Goal: Obtain resource: Download file/media

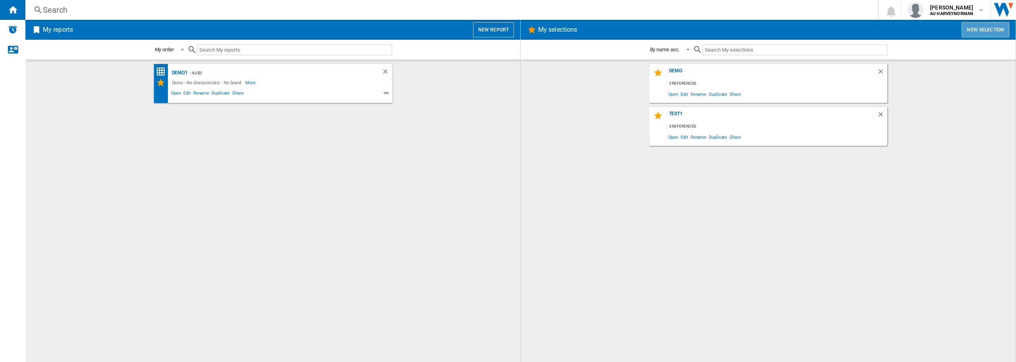
click at [997, 33] on button "New selection" at bounding box center [986, 29] width 48 height 15
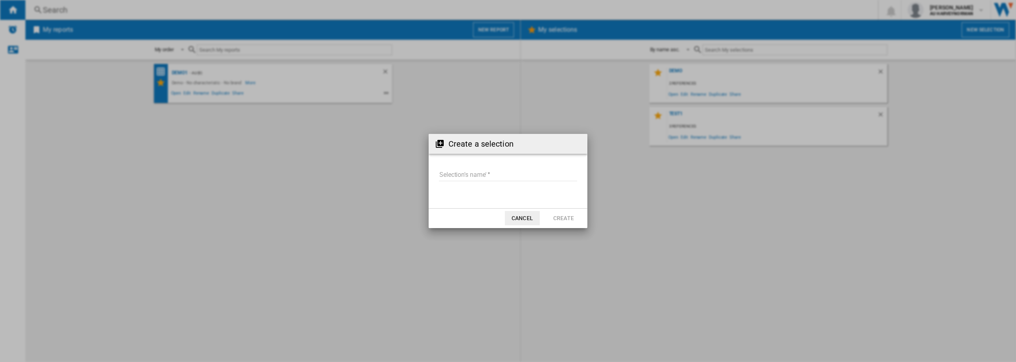
click at [470, 173] on input "Selection's name'" at bounding box center [508, 175] width 138 height 12
type input "*****"
click at [552, 222] on button "Create" at bounding box center [563, 218] width 35 height 14
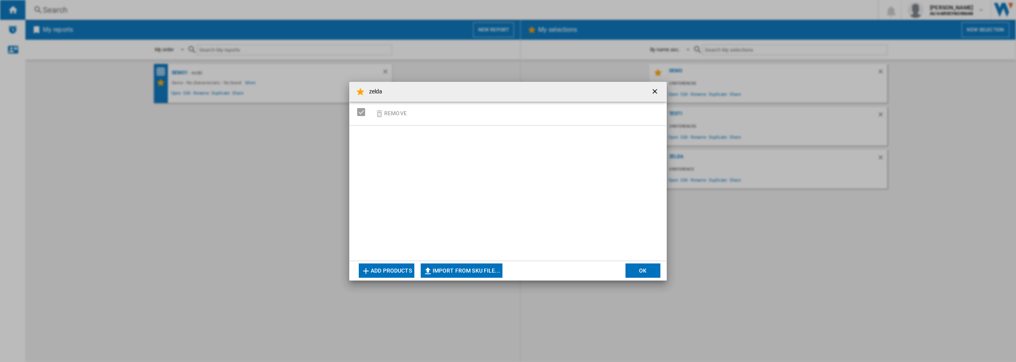
click at [400, 275] on button "Add products" at bounding box center [387, 270] width 56 height 14
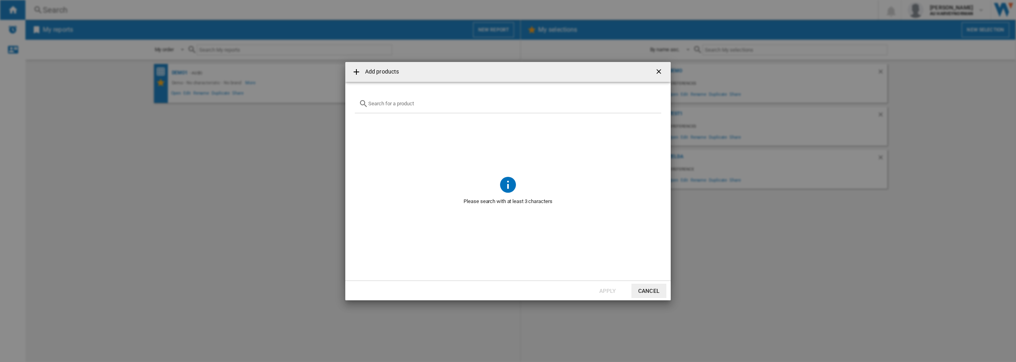
drag, startPoint x: 388, startPoint y: 105, endPoint x: 370, endPoint y: 107, distance: 18.8
click at [381, 105] on div at bounding box center [508, 103] width 307 height 19
click at [382, 107] on div at bounding box center [508, 103] width 307 height 19
click at [384, 103] on input "text" at bounding box center [512, 103] width 289 height 6
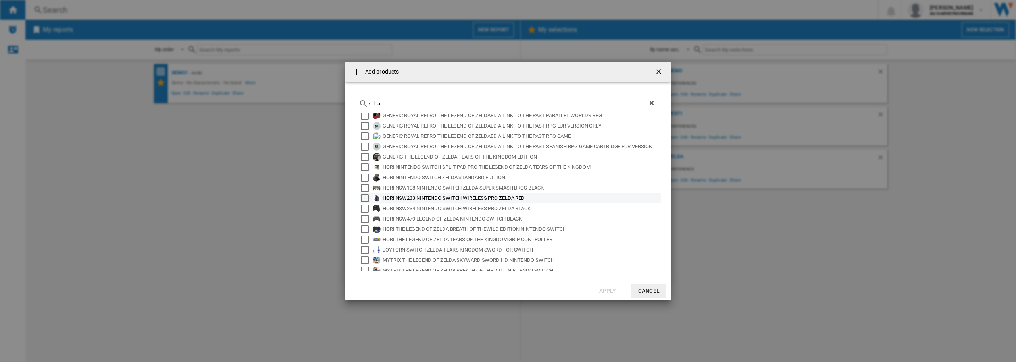
scroll to position [53, 0]
click at [615, 301] on div "Add products zelda ARDISTEL ZELDA TEARS OF THE KINGDOM NINTENDO SWITCH COLLECTH…" at bounding box center [508, 181] width 1016 height 362
click at [397, 103] on input "zelda" at bounding box center [508, 103] width 280 height 6
type input "z"
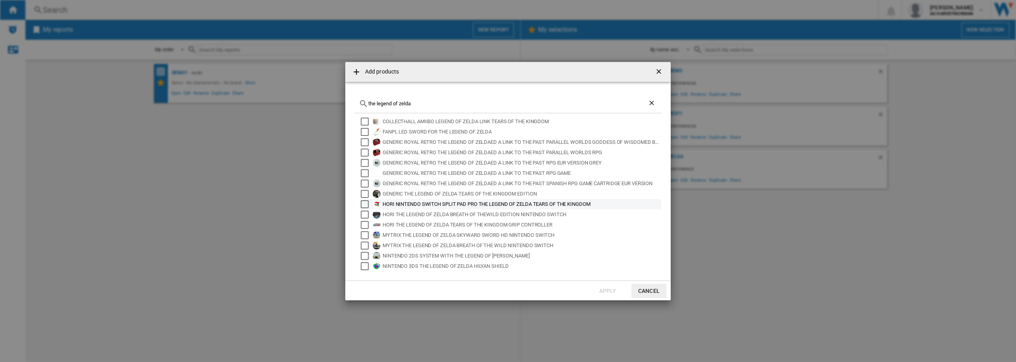
scroll to position [0, 0]
type input "the legend of zelda"
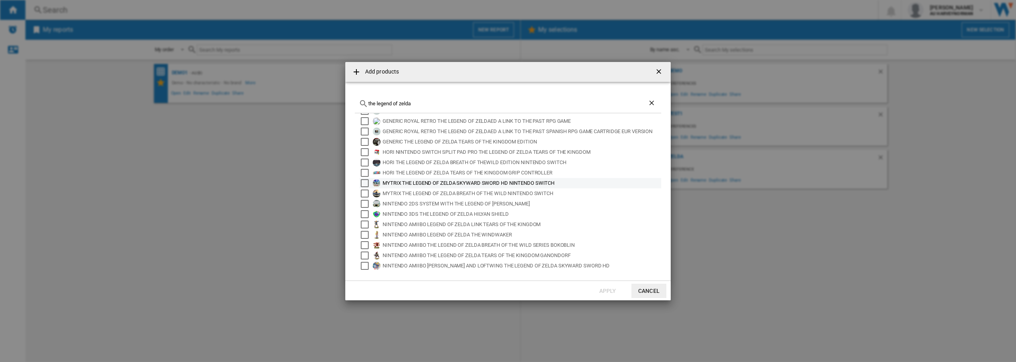
click at [419, 183] on div "MYTRIX THE LEGEND OF ZELDA SKYWARD SWORD HD NINTENDO SWITCH" at bounding box center [522, 183] width 278 height 8
click at [416, 192] on div "MYTRIX THE LEGEND OF ZELDA BREATH OF THE WILD NINTENDO SWITCH" at bounding box center [522, 193] width 278 height 8
click at [603, 289] on button "Apply" at bounding box center [607, 290] width 35 height 14
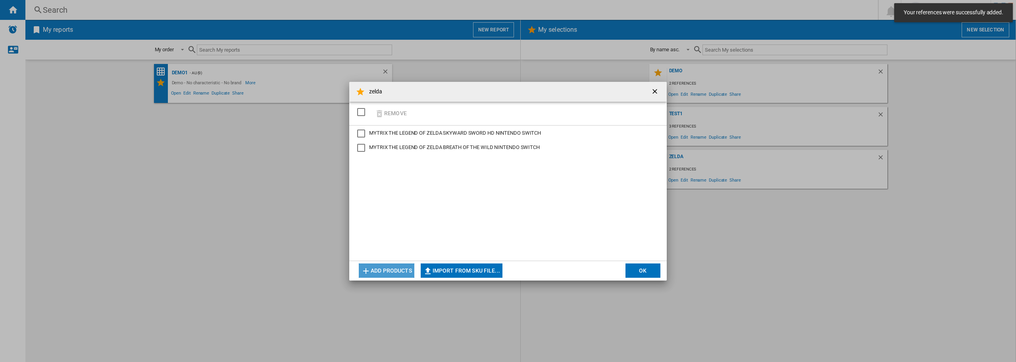
click at [387, 273] on button "Add products" at bounding box center [387, 270] width 56 height 14
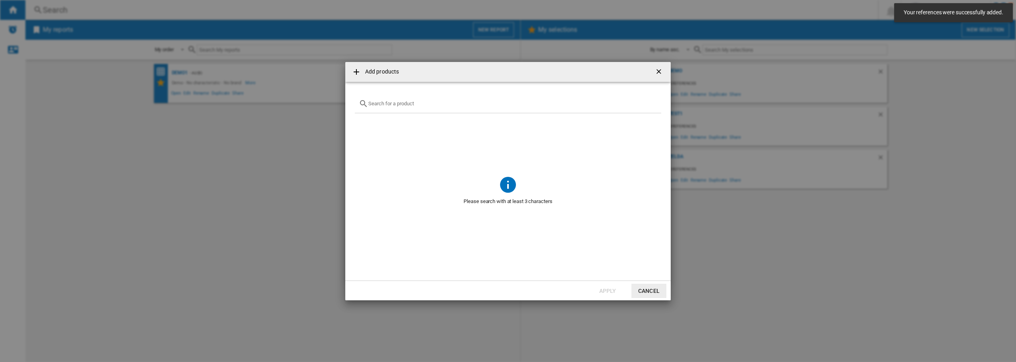
click at [412, 106] on input "{{getI18NText('SELECTIONS.EDITION_POPUP.OPEN_PRODUCTS_POPUP')}} {{::getI18NText…" at bounding box center [512, 103] width 289 height 6
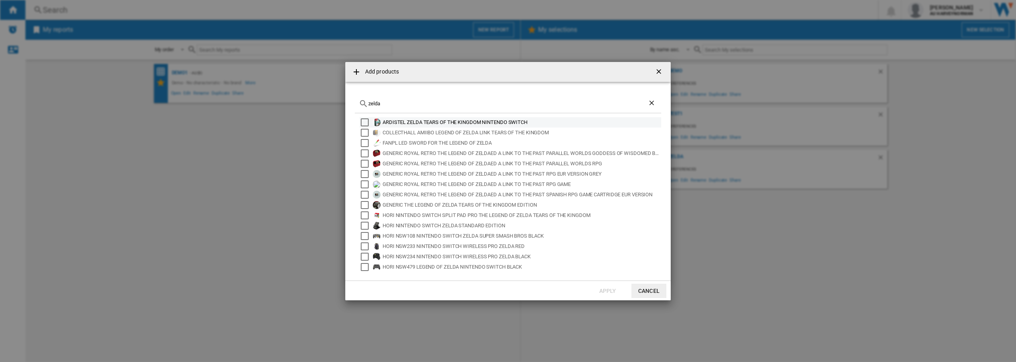
type input "zelda"
click at [404, 125] on div "ARDISTEL ZELDA TEARS OF THE KINGDOM NINTENDO SWITCH" at bounding box center [522, 122] width 278 height 8
click at [613, 294] on button "Apply" at bounding box center [607, 290] width 35 height 14
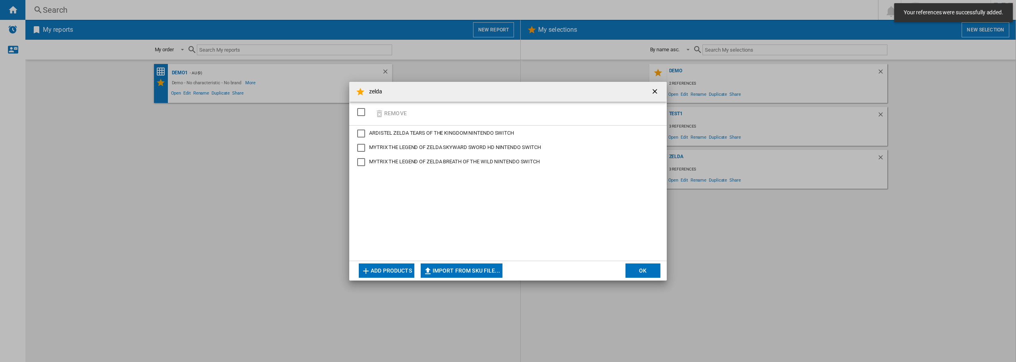
click at [379, 266] on button "Add products" at bounding box center [387, 270] width 56 height 14
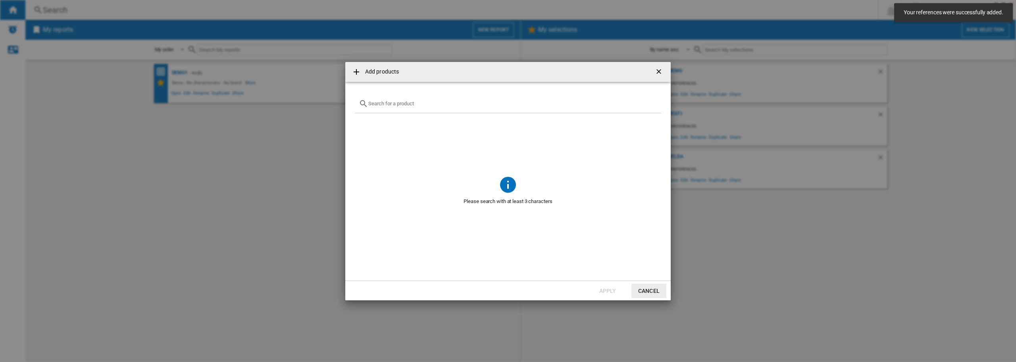
click at [388, 107] on div "{{getI18NText('SELECTIONS.EDITION_POPUP.OPEN_PRODUCTS_POPUP')}} {{::getI18NText…" at bounding box center [508, 103] width 307 height 19
click at [405, 104] on input "{{getI18NText('SELECTIONS.EDITION_POPUP.OPEN_PRODUCTS_POPUP')}} {{::getI18NText…" at bounding box center [512, 103] width 289 height 6
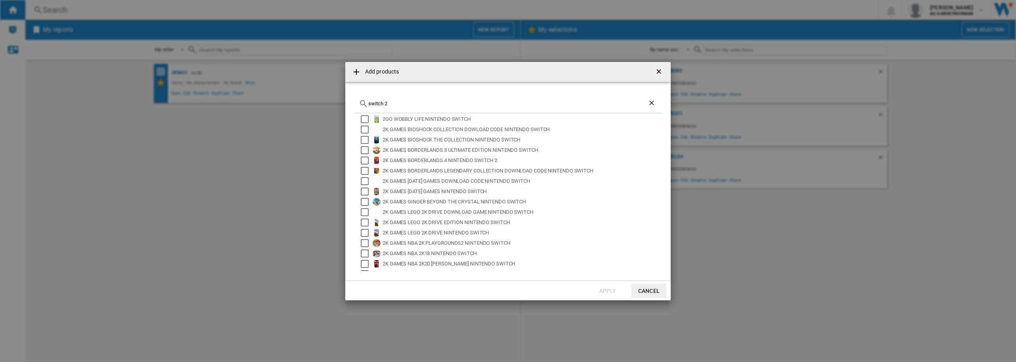
scroll to position [0, 0]
type input "s"
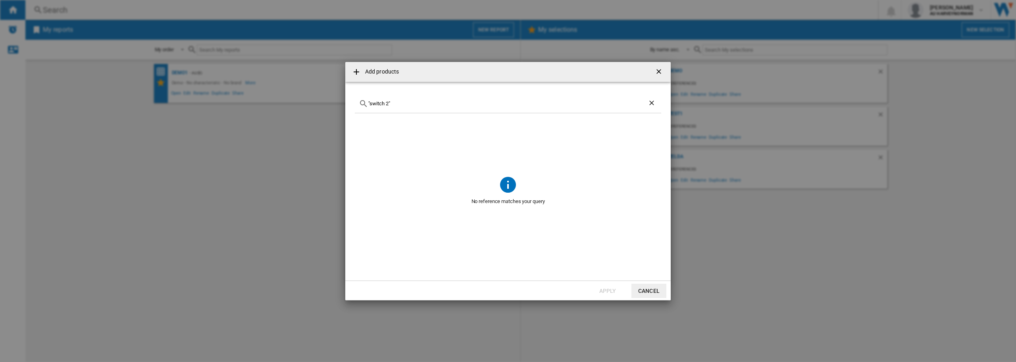
type input ""switch 2""
click at [641, 289] on button "Cancel" at bounding box center [649, 290] width 35 height 14
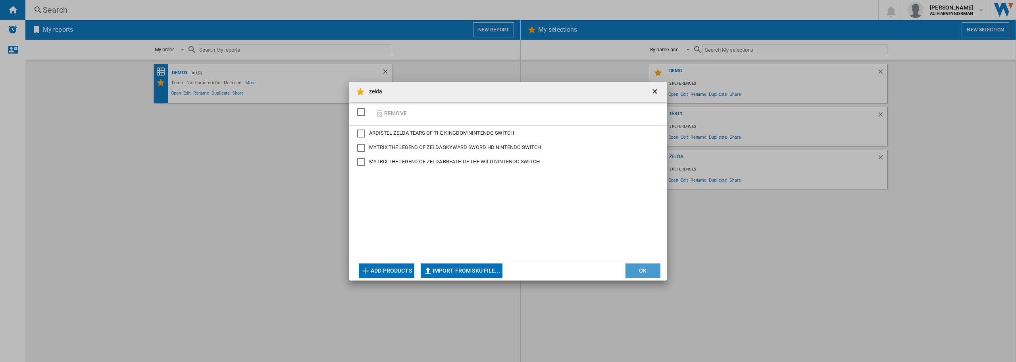
click at [635, 267] on button "OK" at bounding box center [643, 270] width 35 height 14
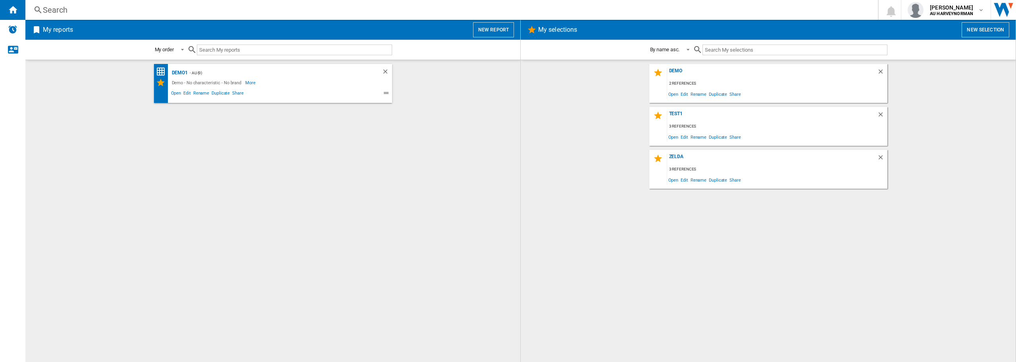
click at [48, 25] on h2 "My reports" at bounding box center [57, 29] width 33 height 15
click at [494, 31] on button "New report" at bounding box center [493, 29] width 41 height 15
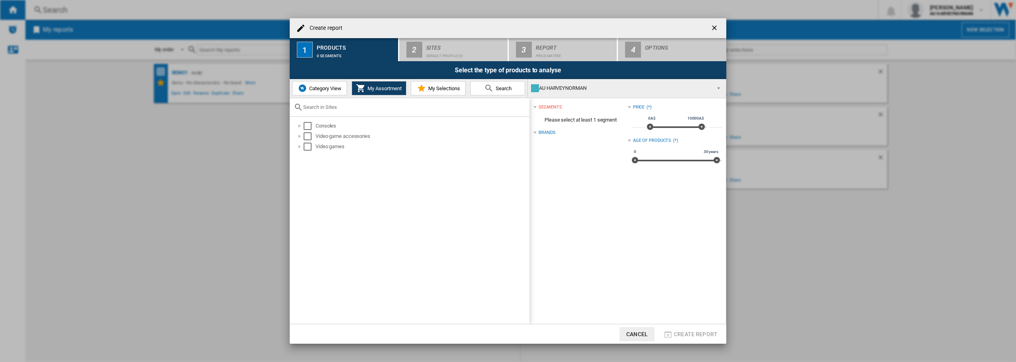
click at [426, 86] on span "My Selections" at bounding box center [443, 88] width 34 height 6
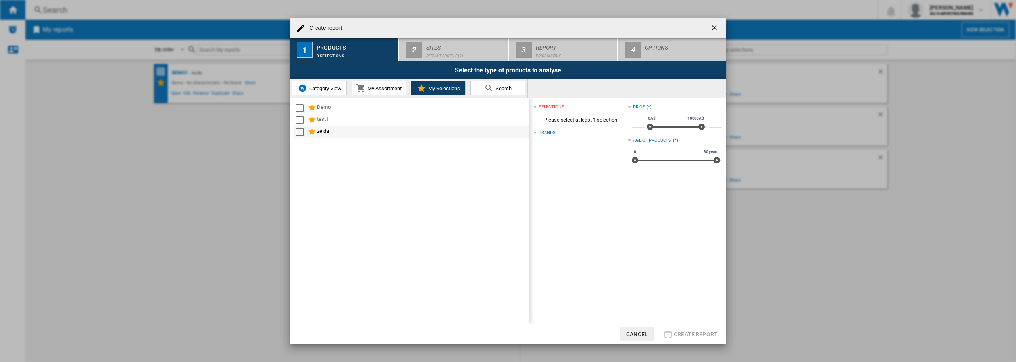
click at [324, 130] on div "zelda" at bounding box center [422, 132] width 211 height 10
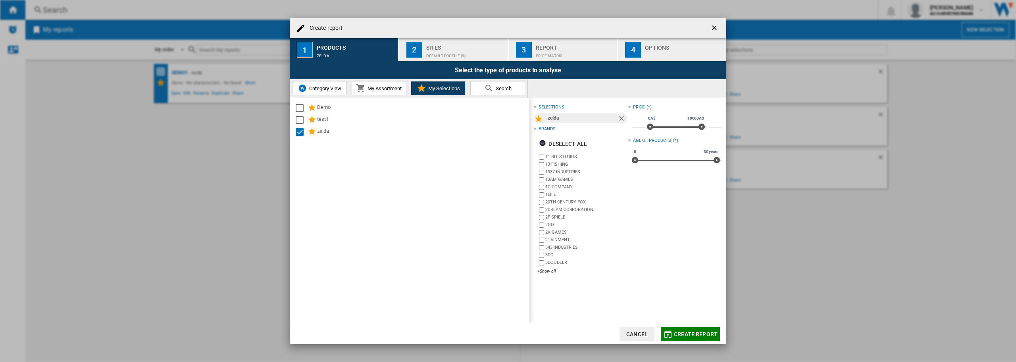
click at [464, 46] on div "Sites" at bounding box center [465, 45] width 78 height 8
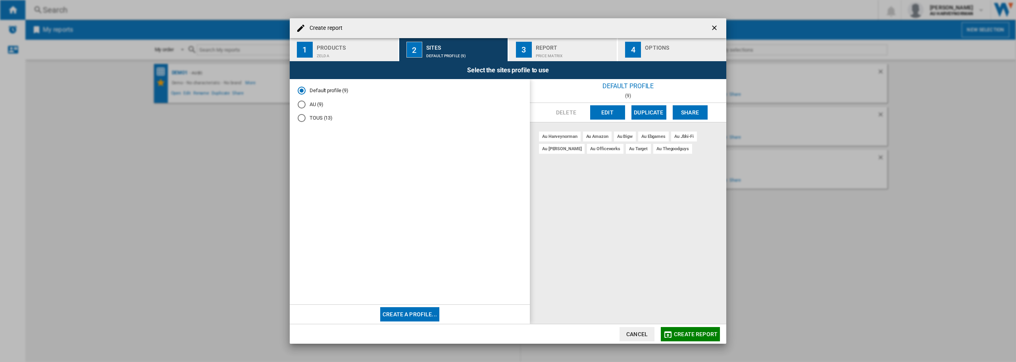
click at [317, 102] on md-radio-button "AU (9)" at bounding box center [410, 104] width 224 height 8
click at [330, 88] on md-radio-button "Default profile (9)" at bounding box center [410, 91] width 224 height 8
click at [313, 121] on md-radio-button "TOUS (13)" at bounding box center [410, 118] width 224 height 8
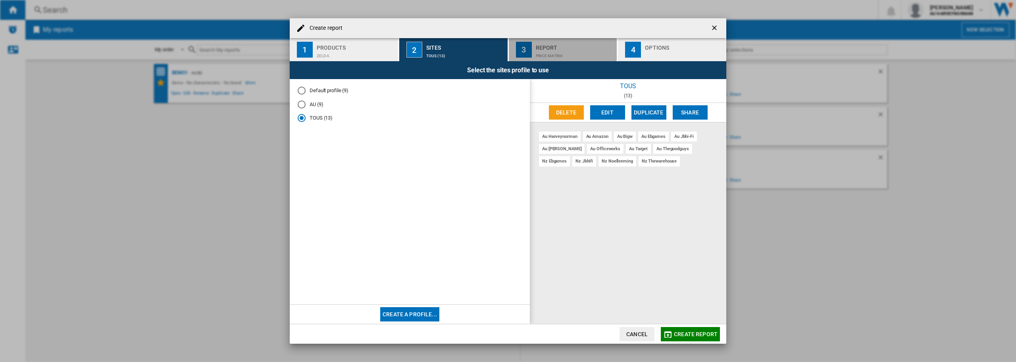
click at [557, 52] on div "Price Matrix" at bounding box center [575, 54] width 78 height 8
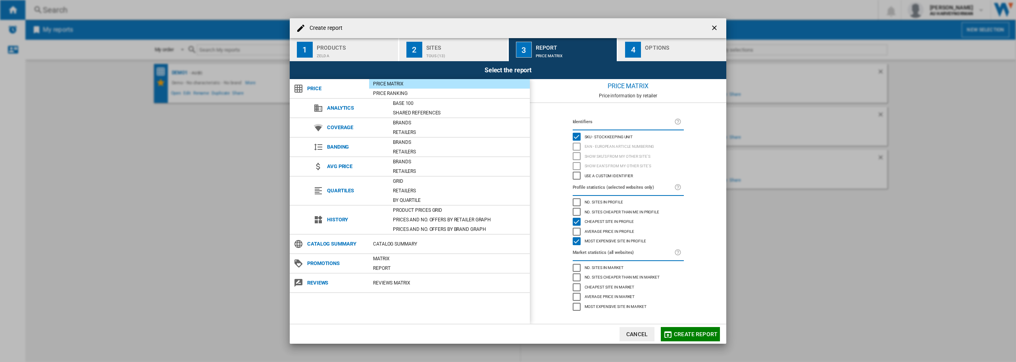
click at [585, 238] on span "Most expensive site in profile" at bounding box center [616, 240] width 62 height 6
click at [644, 49] on button "4 Options" at bounding box center [672, 49] width 108 height 23
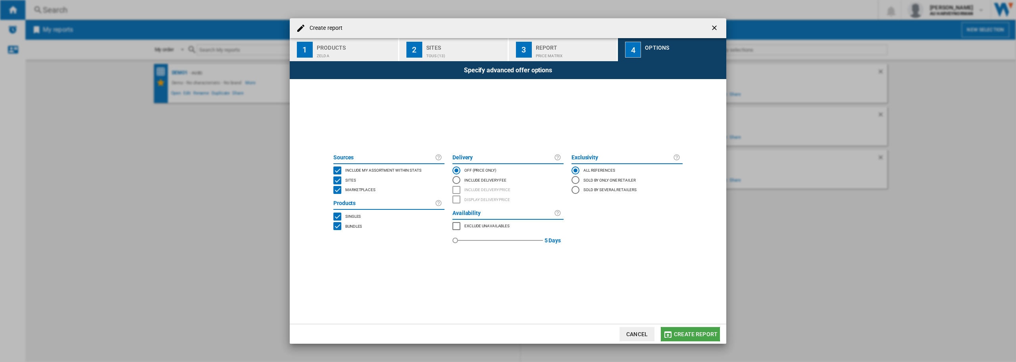
click at [683, 332] on span "Create report" at bounding box center [696, 334] width 44 height 6
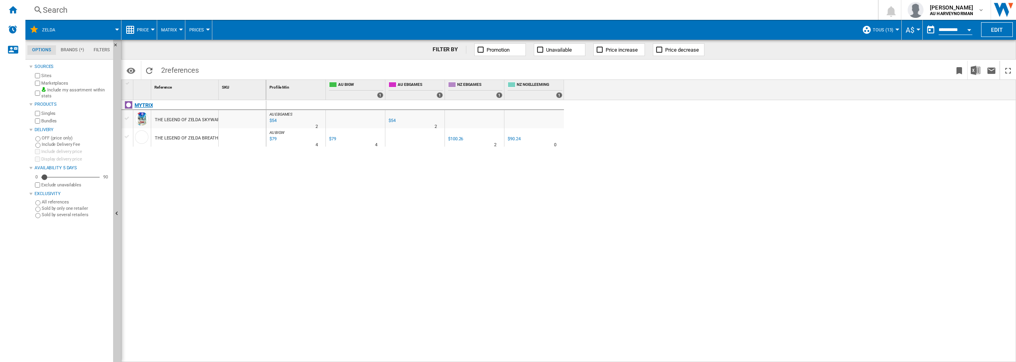
click at [143, 104] on div "MYTRIX" at bounding box center [144, 105] width 18 height 10
drag, startPoint x: 218, startPoint y: 93, endPoint x: 305, endPoint y: 97, distance: 87.8
click at [305, 97] on div "1 Reference 1 SKU 1 MYTRIX THE LEGEND OF ZELDA SKYWARD SWORD HD NINTENDO SWITCH…" at bounding box center [568, 221] width 895 height 282
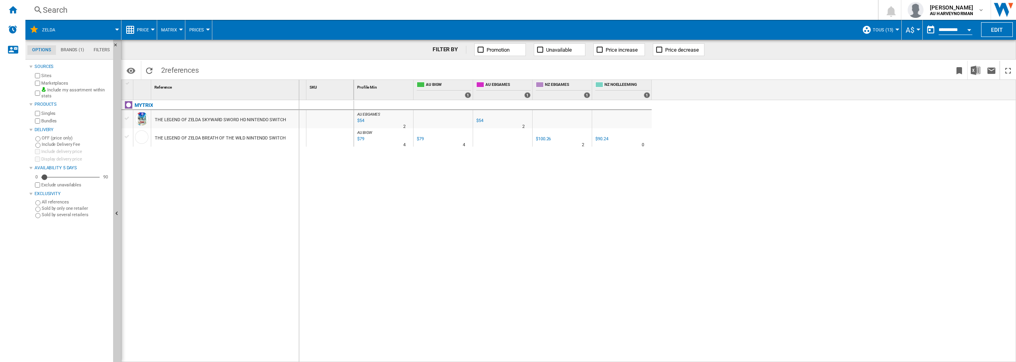
drag, startPoint x: 306, startPoint y: 89, endPoint x: 299, endPoint y: 91, distance: 7.3
click at [299, 91] on div "Reference 1" at bounding box center [228, 90] width 155 height 20
drag, startPoint x: 644, startPoint y: 87, endPoint x: 698, endPoint y: 94, distance: 54.5
click at [698, 94] on div "Profile Min 1 AU BIGW 1 AU EBGAMES 1 NZ EBGAMES 1 NZ NOELLEEMING 1" at bounding box center [682, 90] width 670 height 20
drag, startPoint x: 698, startPoint y: 94, endPoint x: 640, endPoint y: 98, distance: 58.2
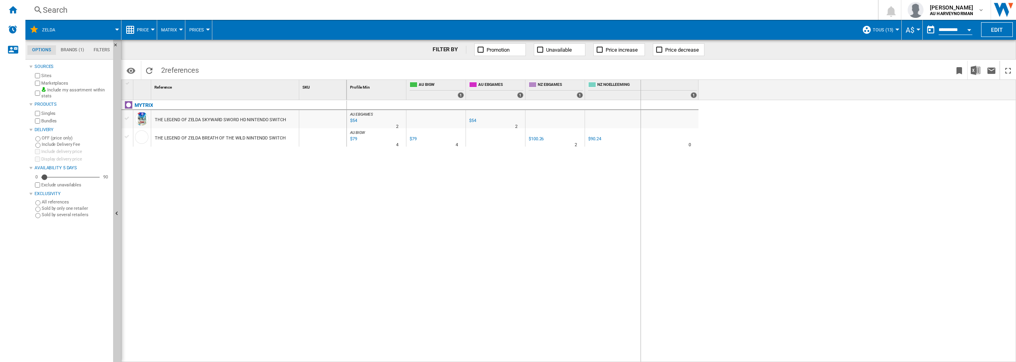
click at [640, 98] on div "NZ NOELLEEMING 1" at bounding box center [642, 90] width 114 height 20
click at [297, 185] on div "MYTRIX THE LEGEND OF ZELDA SKYWARD SWORD HD NINTENDO SWITCH THE LEGEND OF ZELDA…" at bounding box center [234, 229] width 226 height 258
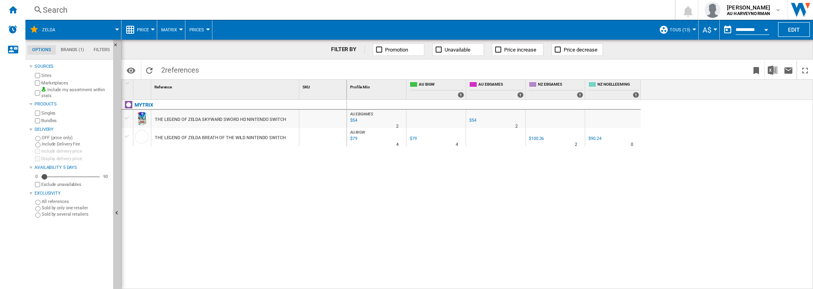
drag, startPoint x: 267, startPoint y: 189, endPoint x: 266, endPoint y: 196, distance: 7.2
click at [267, 189] on div "MYTRIX THE LEGEND OF ZELDA SKYWARD SWORD HD NINTENDO SWITCH THE LEGEND OF ZELDA…" at bounding box center [234, 193] width 226 height 186
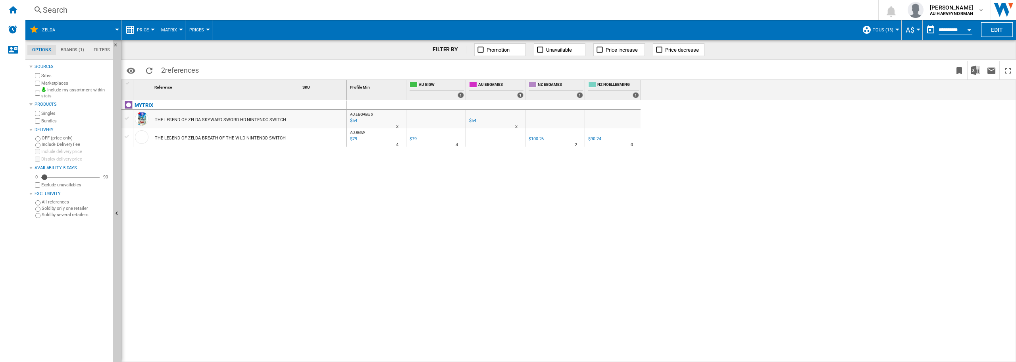
drag, startPoint x: 210, startPoint y: 200, endPoint x: 201, endPoint y: 174, distance: 27.1
click at [210, 199] on div "MYTRIX THE LEGEND OF ZELDA SKYWARD SWORD HD NINTENDO SWITCH THE LEGEND OF ZELDA…" at bounding box center [234, 229] width 226 height 258
click at [12, 3] on div "Home" at bounding box center [12, 10] width 25 height 20
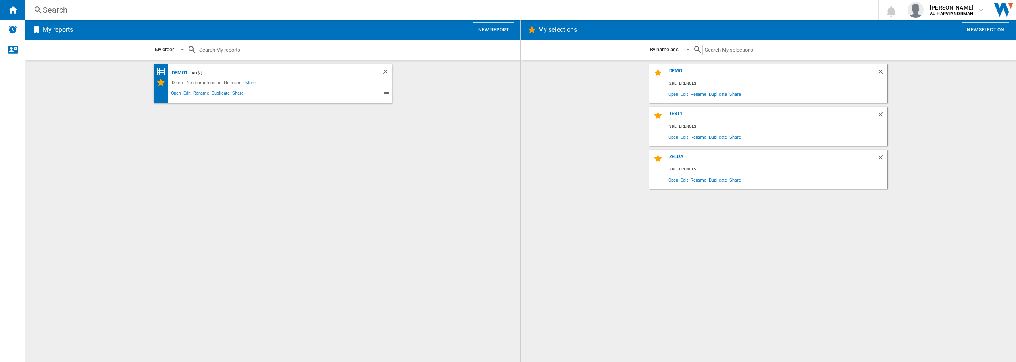
click at [683, 179] on span "Edit" at bounding box center [685, 179] width 10 height 11
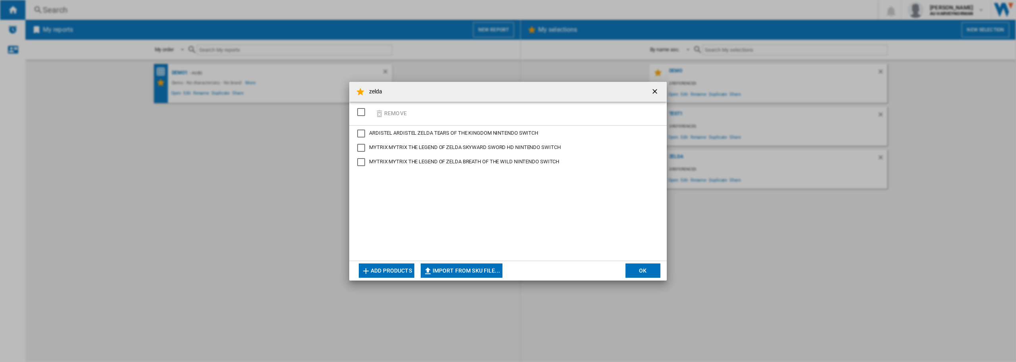
click at [391, 269] on button "Add products" at bounding box center [387, 270] width 56 height 14
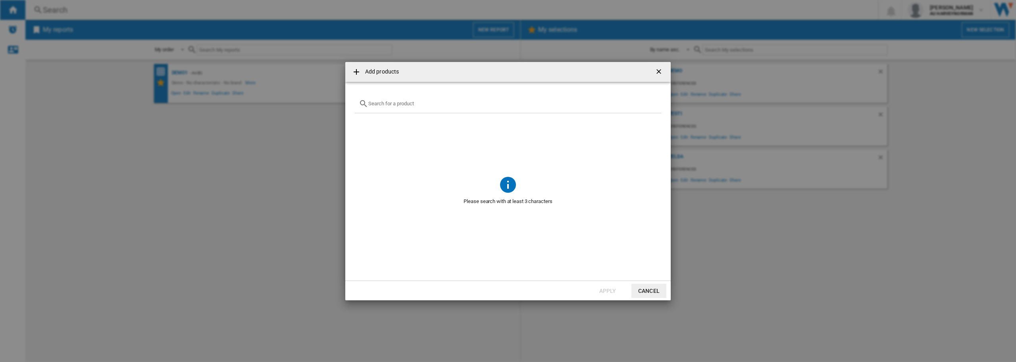
click at [399, 105] on input "Add products ..." at bounding box center [512, 103] width 289 height 6
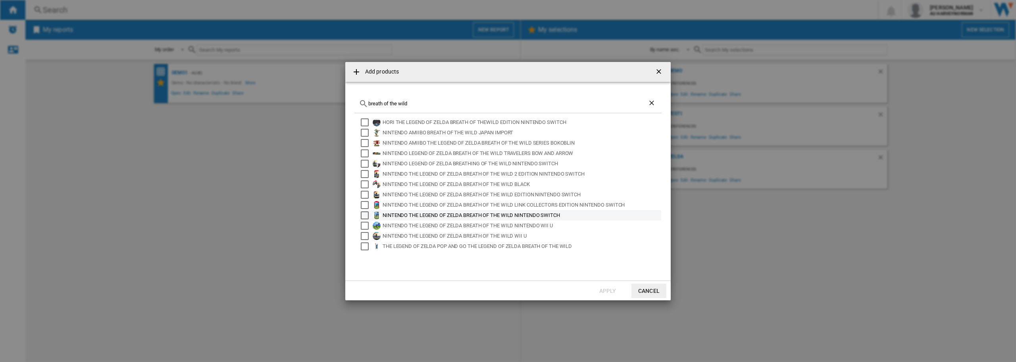
type input "breath of the wild"
click at [449, 215] on div "NINTENDO THE LEGEND OF ZELDA BREATH OF THE WILD NINTENDO SWITCH" at bounding box center [522, 215] width 278 height 8
click at [424, 208] on div "NINTENDO THE LEGEND OF ZELDA BREATH OF THE WILD LINK COLLECTORS EDITION NINTEND…" at bounding box center [522, 205] width 278 height 8
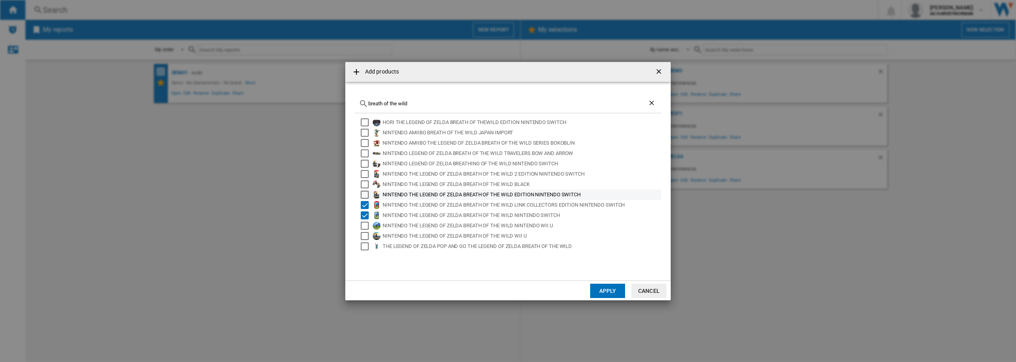
click at [418, 195] on div "NINTENDO THE LEGEND OF ZELDA BREATH OF THE WILD EDITION NINTENDO SWITCH" at bounding box center [522, 195] width 278 height 8
click at [425, 173] on div "NINTENDO THE LEGEND OF ZELDA BREATH OF THE WILD 2 EDITION NINTENDO SWITCH" at bounding box center [522, 174] width 278 height 8
click at [600, 289] on button "Apply" at bounding box center [607, 290] width 35 height 14
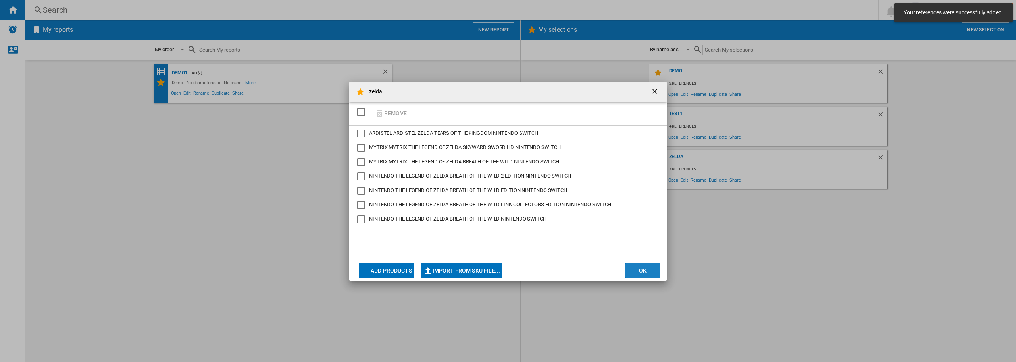
click at [638, 275] on button "OK" at bounding box center [643, 270] width 35 height 14
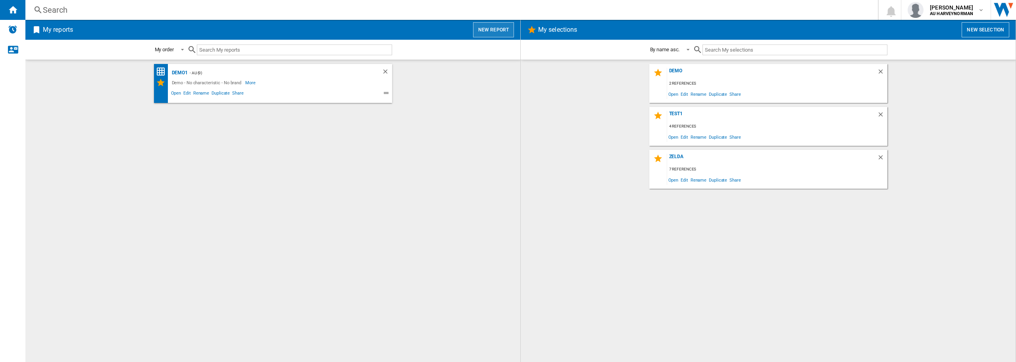
click at [490, 32] on button "New report" at bounding box center [493, 29] width 41 height 15
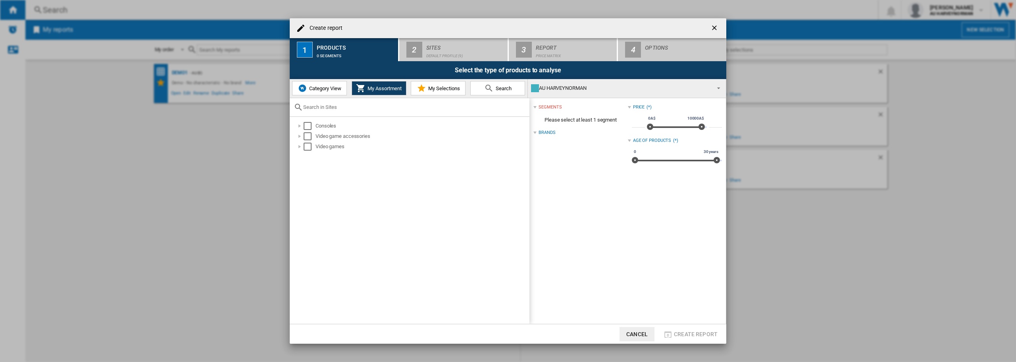
click at [440, 87] on span "My Selections" at bounding box center [443, 88] width 34 height 6
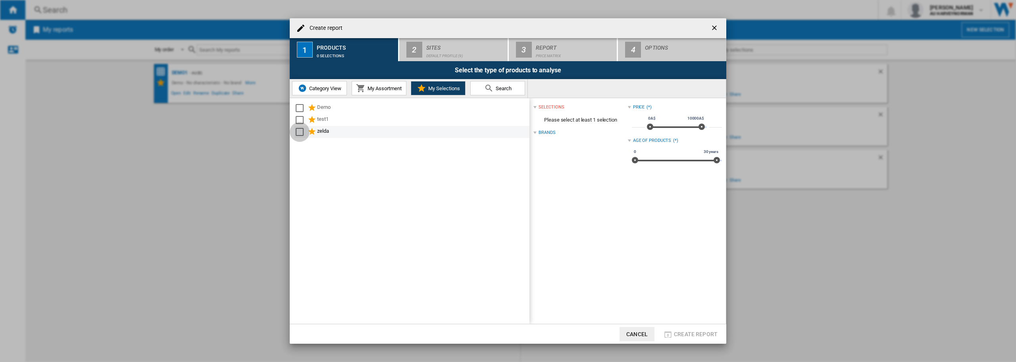
click at [299, 133] on div "Select" at bounding box center [300, 132] width 8 height 8
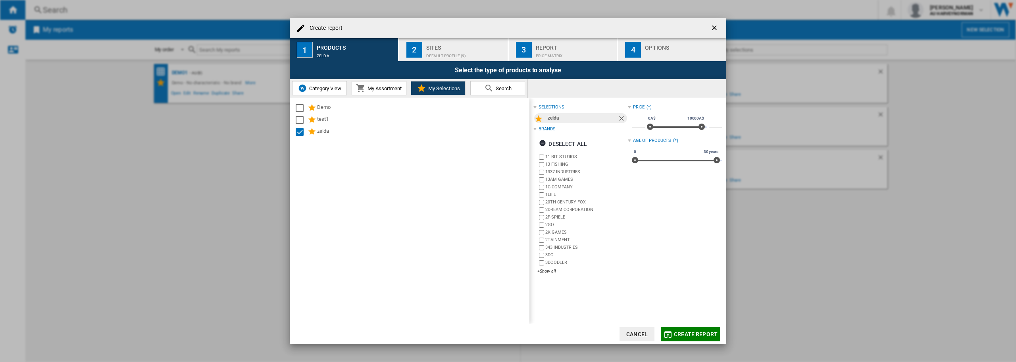
click at [474, 54] on div "Default profile (9)" at bounding box center [465, 54] width 78 height 8
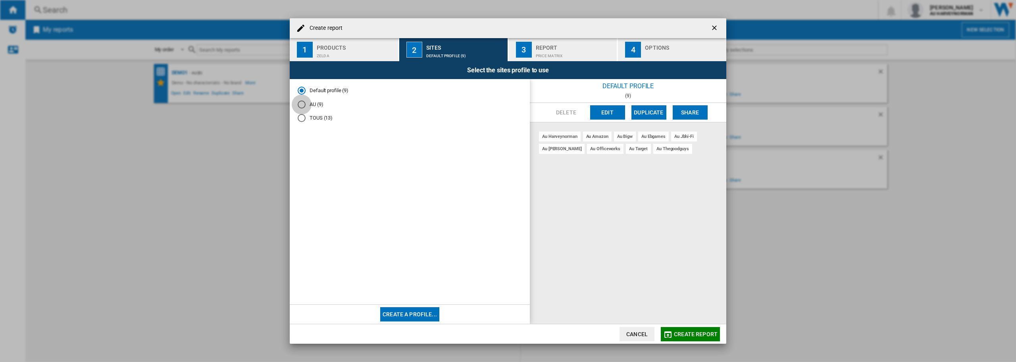
click at [305, 104] on div "AU (9)" at bounding box center [302, 104] width 8 height 8
click at [305, 119] on div "TOUS (13)" at bounding box center [302, 118] width 8 height 8
click at [691, 331] on span "Create report" at bounding box center [696, 334] width 44 height 6
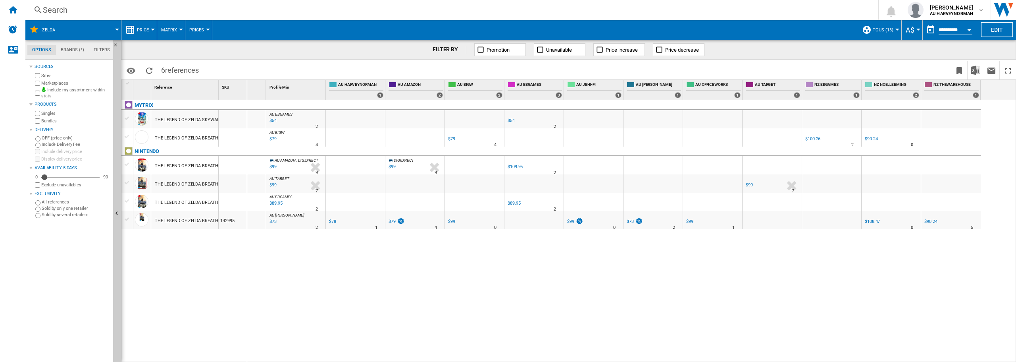
drag, startPoint x: 219, startPoint y: 94, endPoint x: 255, endPoint y: 98, distance: 36.3
click at [255, 98] on div "SKU 1" at bounding box center [243, 90] width 48 height 20
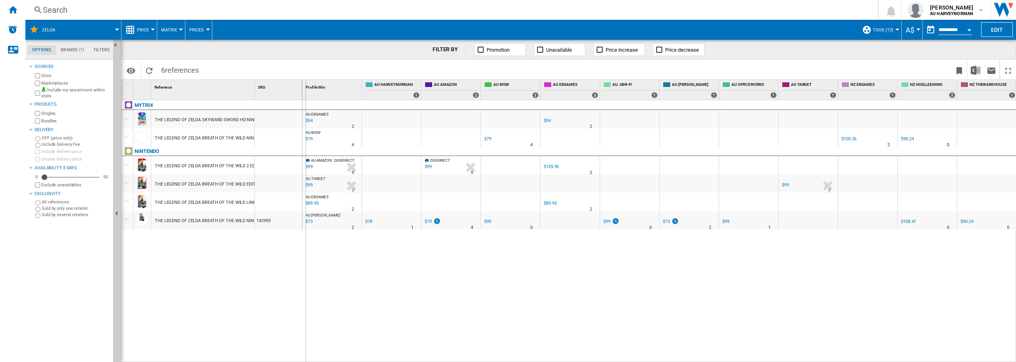
drag, startPoint x: 254, startPoint y: 84, endPoint x: 305, endPoint y: 94, distance: 52.2
click at [305, 94] on div "1 Reference 1 SKU 1 MYTRIX THE LEGEND OF ZELDA SKYWARD SWORD HD NINTENDO SWITCH…" at bounding box center [568, 221] width 895 height 282
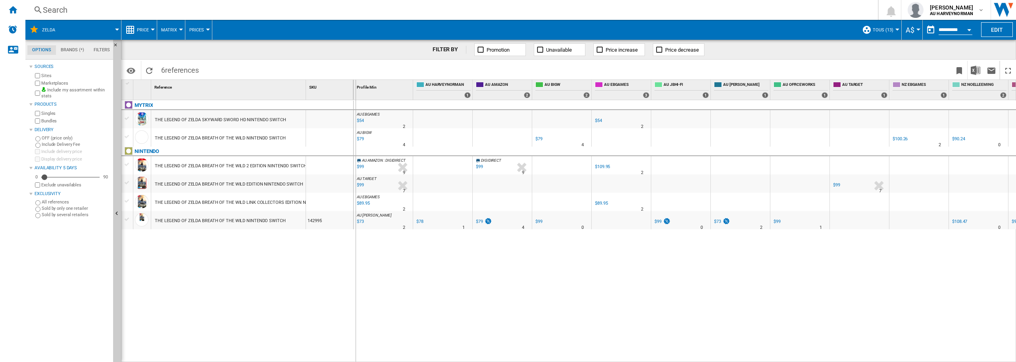
drag, startPoint x: 306, startPoint y: 89, endPoint x: 357, endPoint y: 94, distance: 50.6
click at [357, 94] on div "1 Reference 1 SKU 1 MYTRIX THE LEGEND OF ZELDA SKYWARD SWORD HD NINTENDO SWITCH…" at bounding box center [568, 221] width 895 height 282
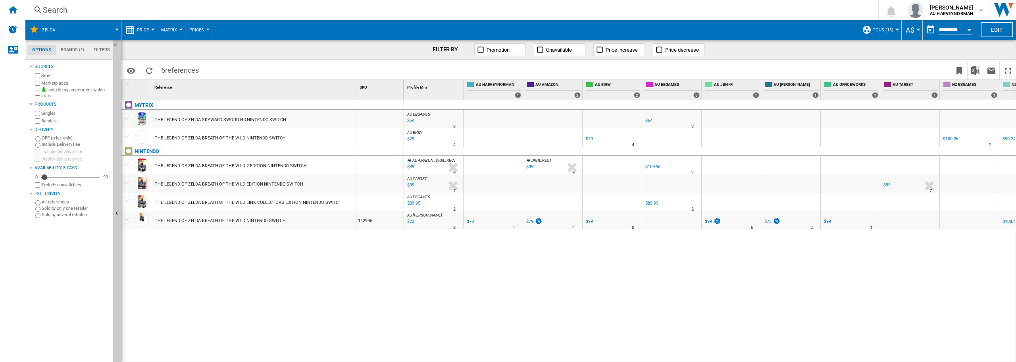
click at [485, 301] on div "AU EBGAMES : AU EBGAMES -1.0 % $54 % N/A 2 AU EBGAMES : AU EBGAMES AU EBGAMES -…" at bounding box center [710, 231] width 613 height 262
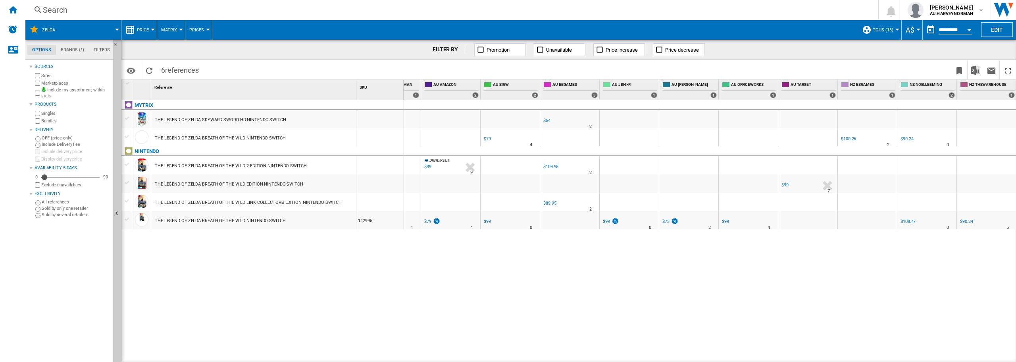
drag, startPoint x: 663, startPoint y: 297, endPoint x: 819, endPoint y: 276, distance: 157.4
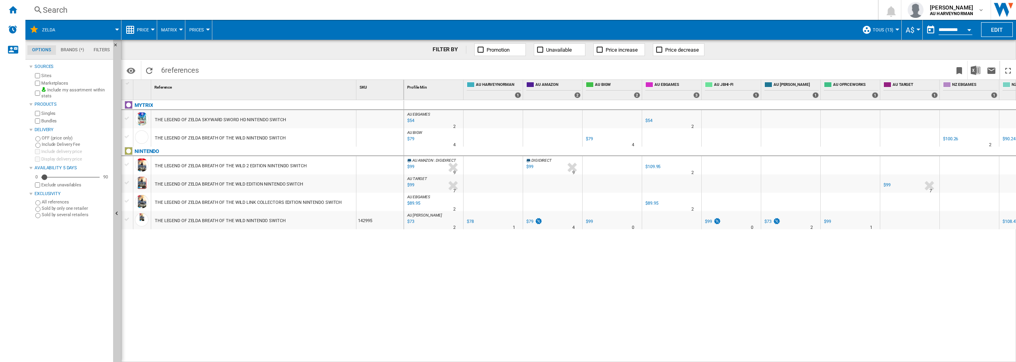
drag, startPoint x: 903, startPoint y: 289, endPoint x: 754, endPoint y: 281, distance: 148.7
click at [18, 13] on div "Home" at bounding box center [12, 10] width 25 height 20
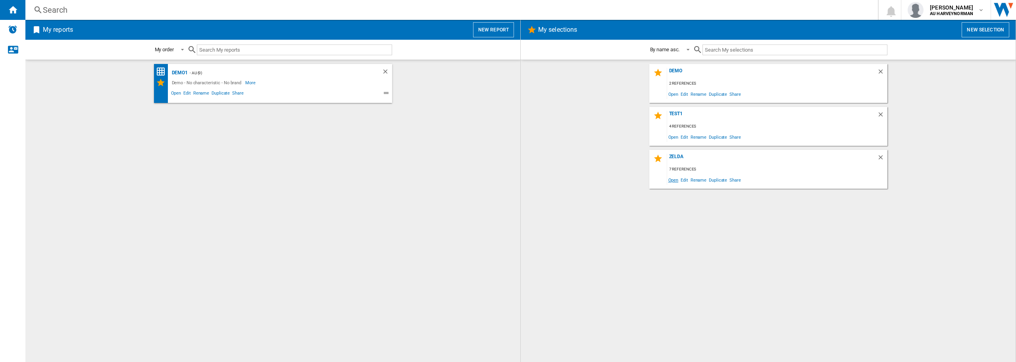
click at [676, 181] on span "Open" at bounding box center [673, 179] width 13 height 11
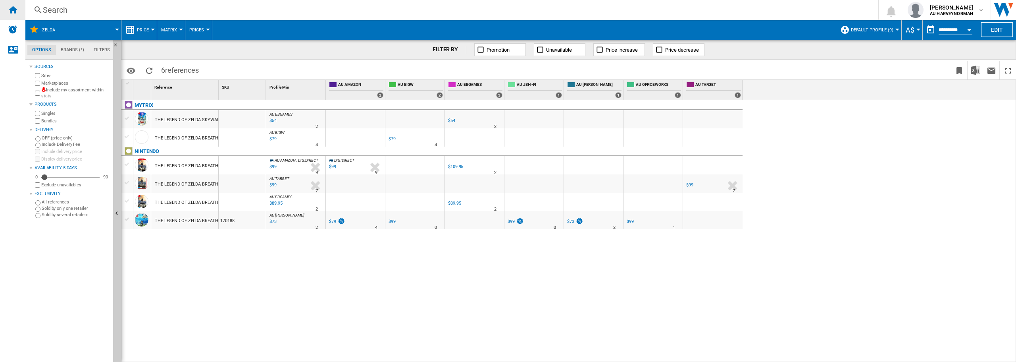
click at [12, 8] on ng-md-icon "Home" at bounding box center [13, 10] width 10 height 10
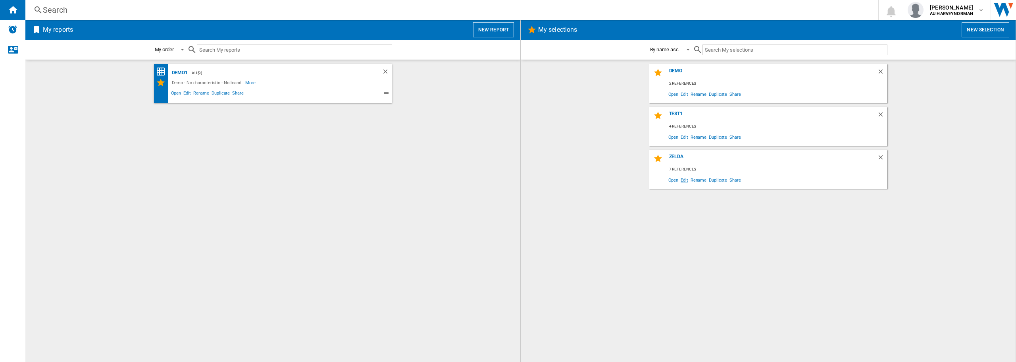
click at [686, 180] on span "Edit" at bounding box center [685, 179] width 10 height 11
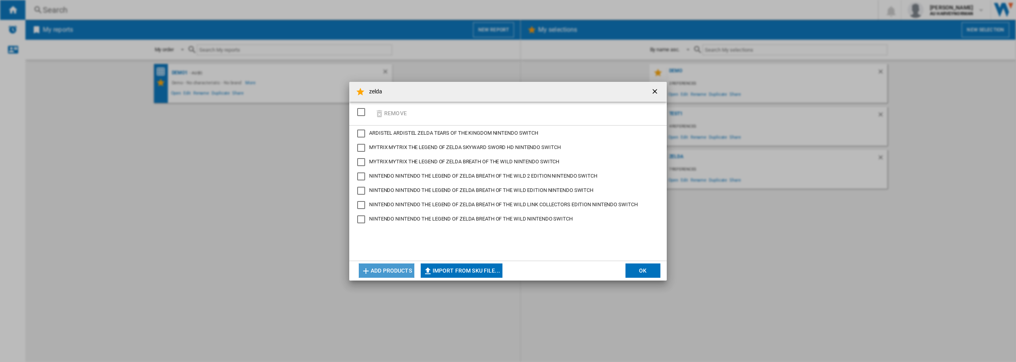
click at [378, 271] on button "Add products" at bounding box center [387, 270] width 56 height 14
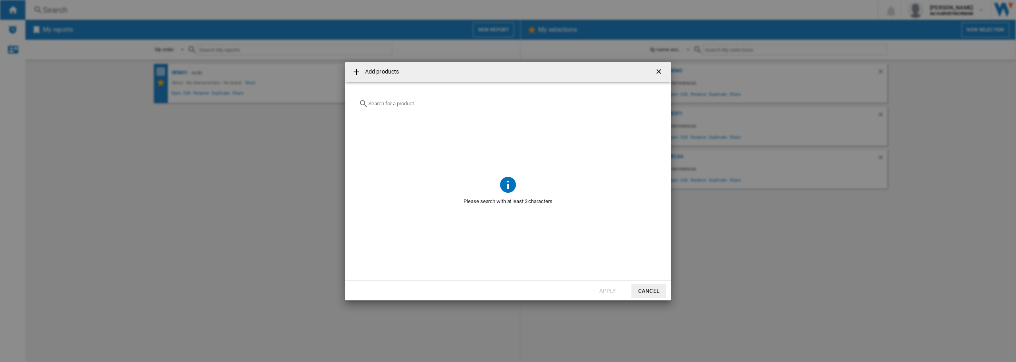
click at [395, 104] on input "Add products ..." at bounding box center [512, 103] width 289 height 6
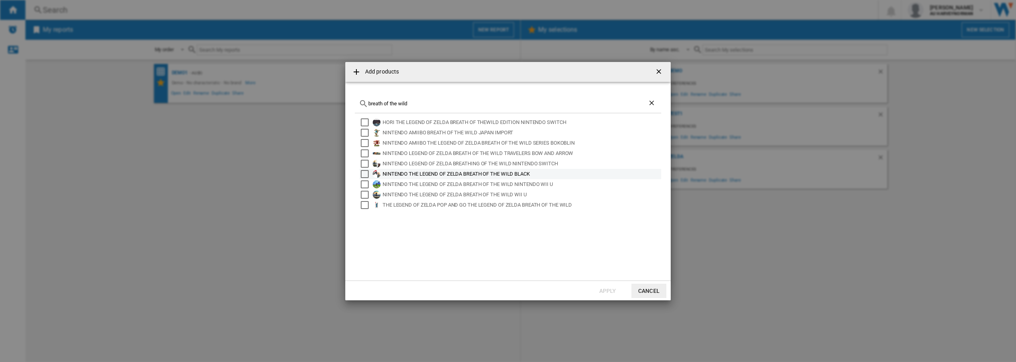
type input "breath of the wild"
click at [401, 174] on div "NINTENDO THE LEGEND OF ZELDA BREATH OF THE WILD BLACK" at bounding box center [522, 174] width 278 height 8
click at [544, 162] on div "NINTENDO LEGEND OF ZELDA BREATHING OF THE WILD NINTENDO SWITCH" at bounding box center [522, 164] width 278 height 8
click at [611, 289] on button "Apply" at bounding box center [607, 290] width 35 height 14
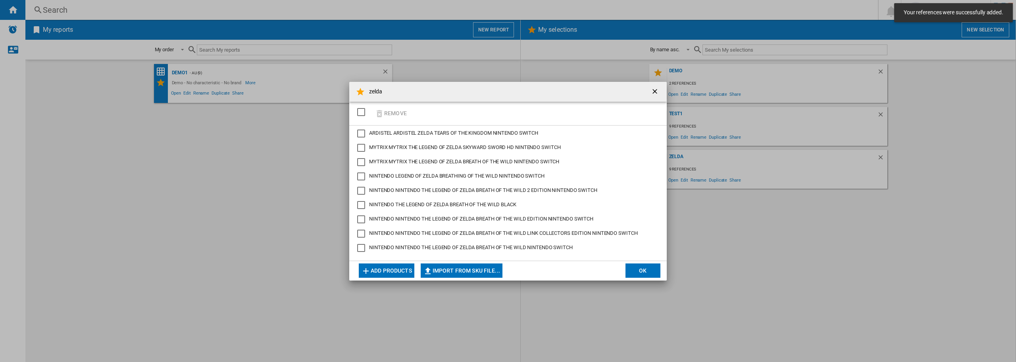
click at [635, 268] on button "OK" at bounding box center [643, 270] width 35 height 14
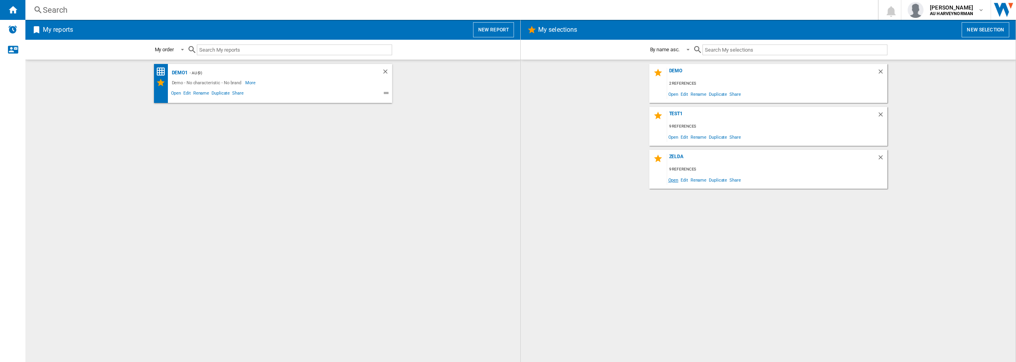
click at [669, 178] on span "Open" at bounding box center [673, 179] width 13 height 11
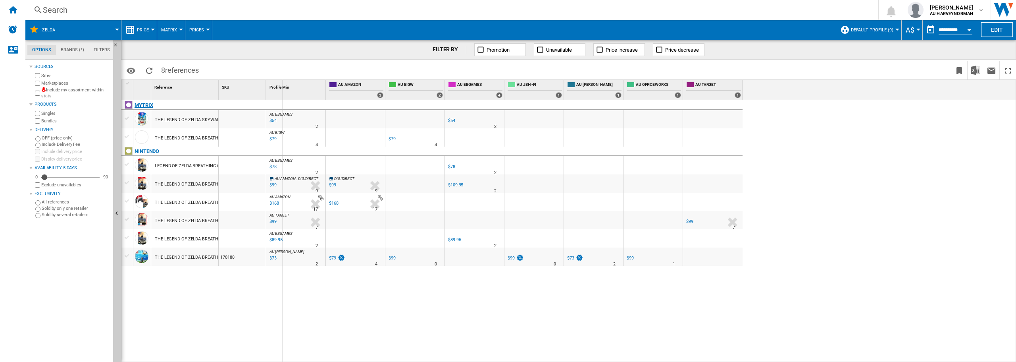
drag, startPoint x: 219, startPoint y: 97, endPoint x: 289, endPoint y: 101, distance: 70.4
click at [288, 101] on div "1 Reference 1 SKU 1 MYTRIX THE LEGEND OF ZELDA SKYWARD SWORD HD NINTENDO SWITCH…" at bounding box center [568, 221] width 895 height 282
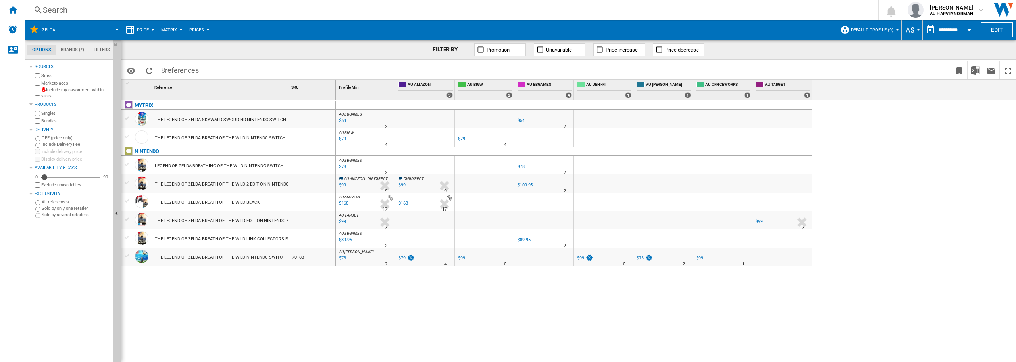
drag, startPoint x: 289, startPoint y: 94, endPoint x: 309, endPoint y: 92, distance: 20.4
click at [308, 92] on div "SKU 1" at bounding box center [312, 90] width 48 height 20
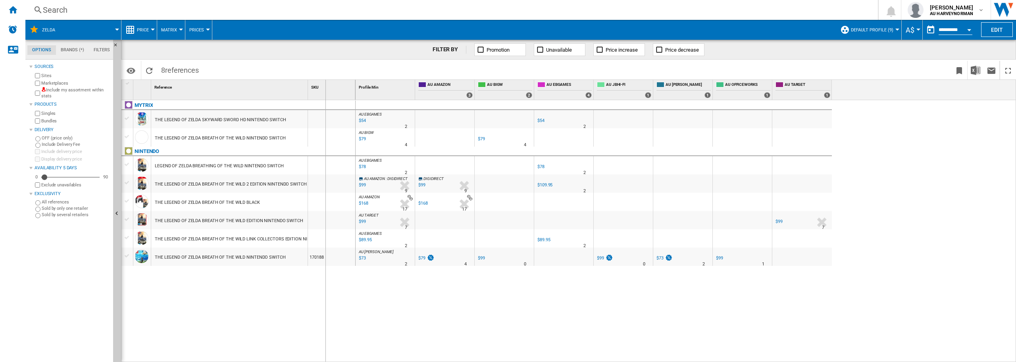
drag, startPoint x: 308, startPoint y: 99, endPoint x: 338, endPoint y: 97, distance: 29.4
click at [337, 97] on div "SKU 1" at bounding box center [332, 90] width 48 height 20
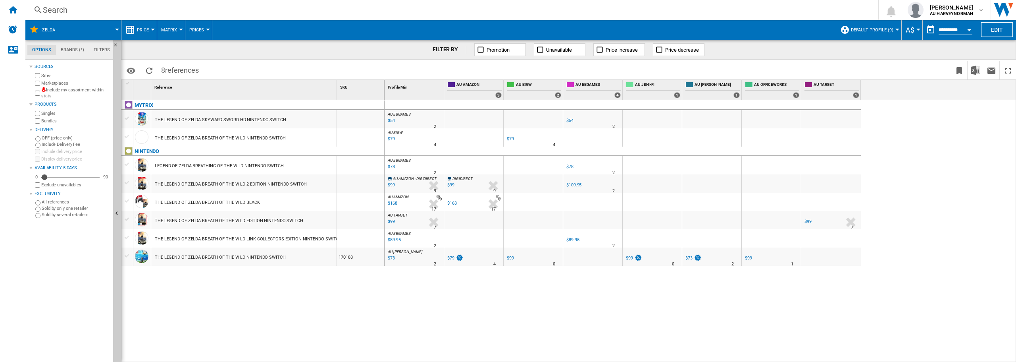
drag, startPoint x: 337, startPoint y: 91, endPoint x: 348, endPoint y: 91, distance: 11.1
click at [348, 91] on div "1 Reference 1 SKU 1" at bounding box center [252, 90] width 263 height 20
drag, startPoint x: 336, startPoint y: 91, endPoint x: 361, endPoint y: 95, distance: 25.3
click at [361, 95] on div "1 Reference 1 SKU 1" at bounding box center [252, 90] width 263 height 20
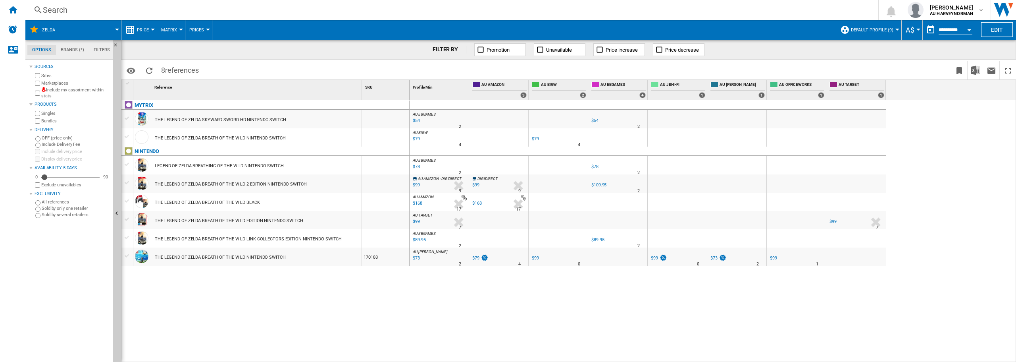
click at [269, 303] on div "MYTRIX THE LEGEND OF ZELDA SKYWARD SWORD HD NINTENDO SWITCH THE LEGEND OF ZELDA…" at bounding box center [265, 229] width 288 height 258
click at [20, 15] on div "Home" at bounding box center [12, 10] width 25 height 20
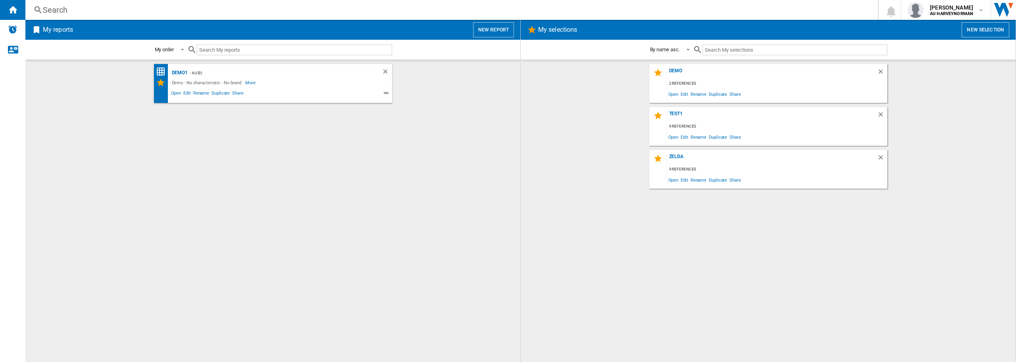
click at [384, 175] on div "Demo1 - AU (9) Demo - No characteristic - No brand More Less Open Edit Rename D…" at bounding box center [272, 211] width 479 height 294
click at [503, 29] on button "New report" at bounding box center [493, 29] width 41 height 15
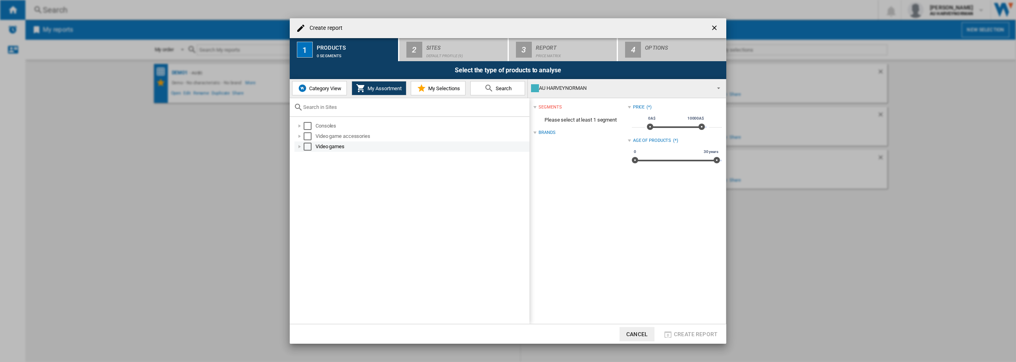
click at [306, 146] on div "Select" at bounding box center [308, 147] width 8 height 8
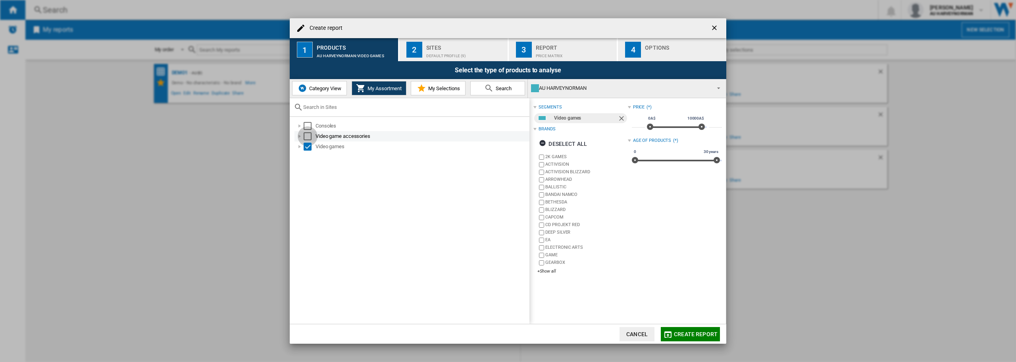
click at [305, 138] on div "Select" at bounding box center [308, 136] width 8 height 8
click at [688, 332] on span "Create report" at bounding box center [696, 334] width 44 height 6
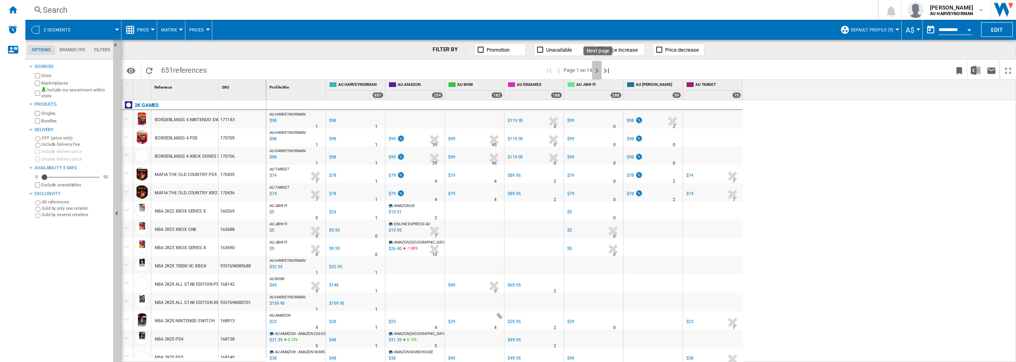
click at [598, 69] on ng-md-icon "Next page" at bounding box center [597, 71] width 10 height 10
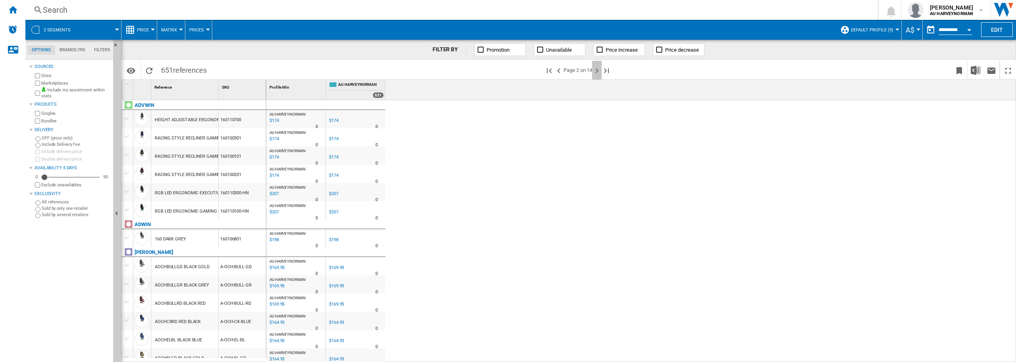
click at [600, 69] on ng-md-icon "Next page" at bounding box center [597, 71] width 10 height 10
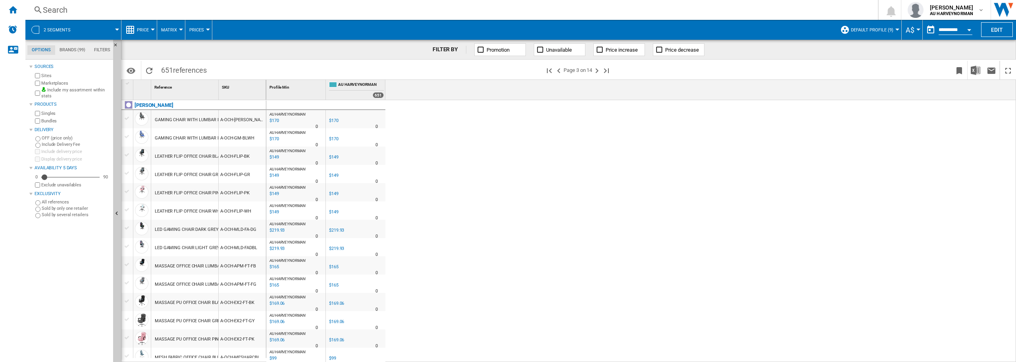
drag, startPoint x: 617, startPoint y: 182, endPoint x: 409, endPoint y: 119, distance: 217.9
click at [548, 72] on ng-md-icon "First page" at bounding box center [550, 71] width 10 height 10
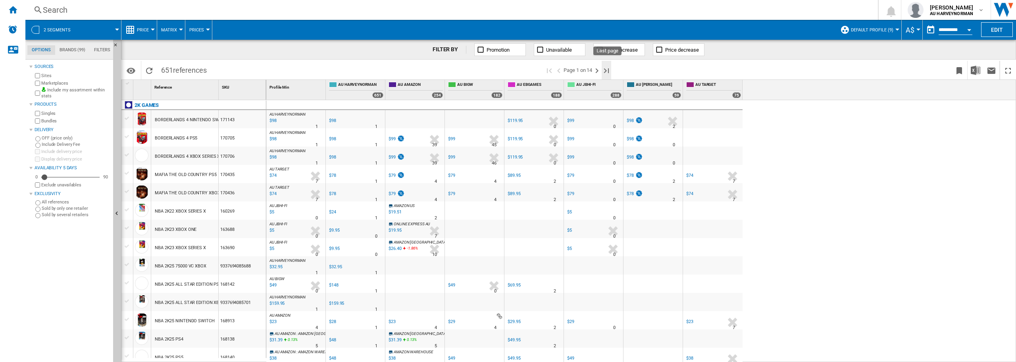
click at [606, 71] on ng-md-icon "Last page" at bounding box center [607, 71] width 10 height 10
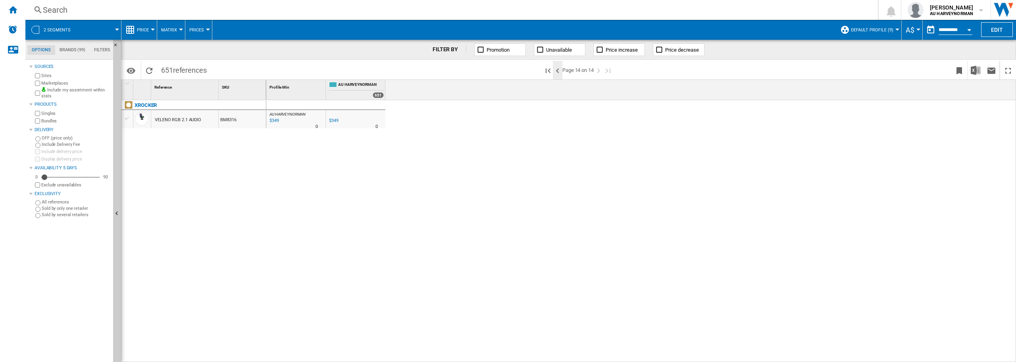
click at [556, 67] on ng-md-icon ">Previous page" at bounding box center [558, 71] width 10 height 10
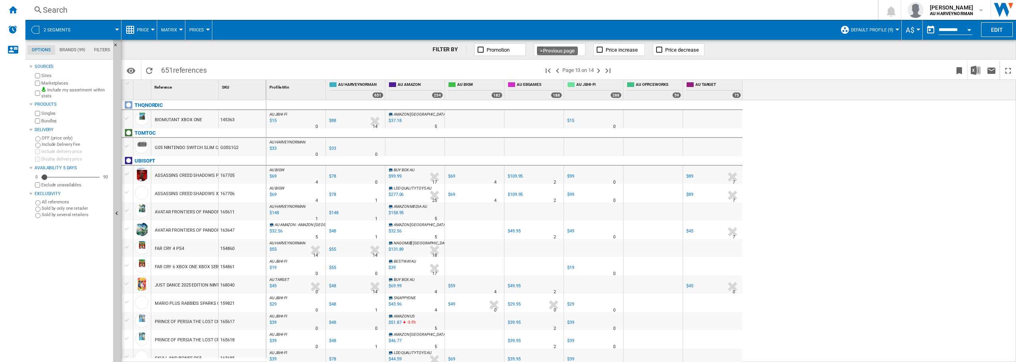
click at [556, 67] on ng-md-icon ">Previous page" at bounding box center [558, 71] width 10 height 10
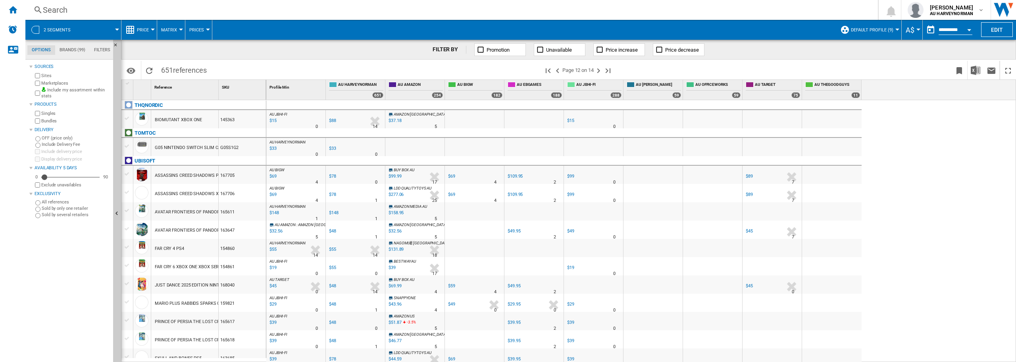
click at [556, 67] on ng-md-icon ">Previous page" at bounding box center [558, 71] width 10 height 10
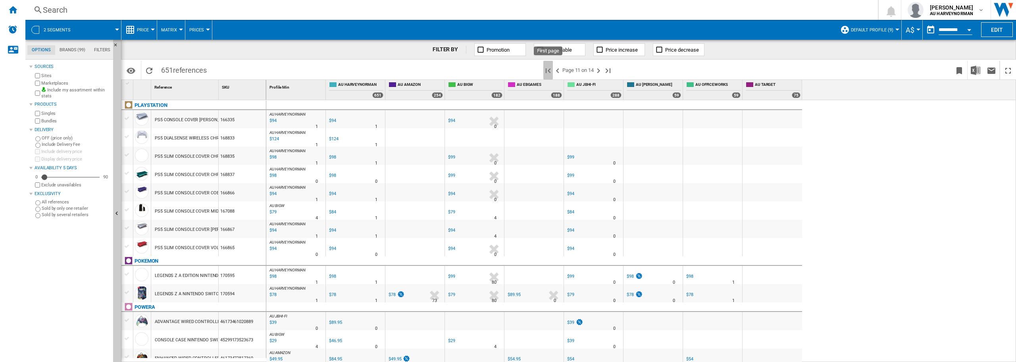
click at [547, 69] on ng-md-icon "First page" at bounding box center [549, 71] width 10 height 10
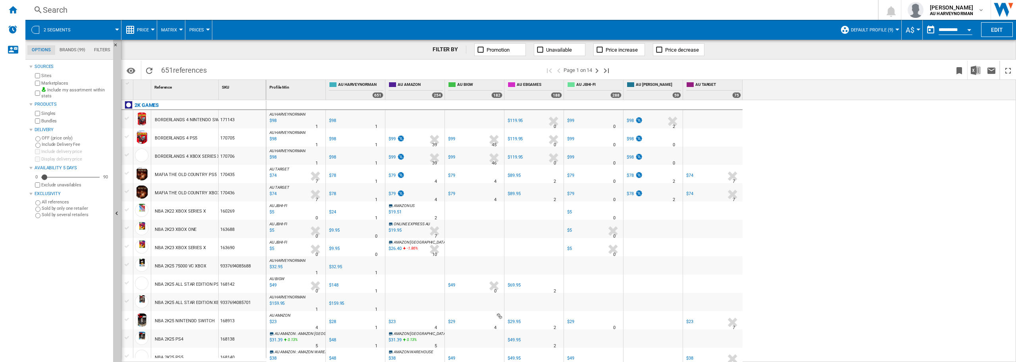
drag, startPoint x: 795, startPoint y: 301, endPoint x: 772, endPoint y: 168, distance: 134.1
click at [763, 189] on div "AU HARVEYNORMAN : AU HARVEYNORMAN 0.0 % $98 % N/A 1 AU HARVEYNORMAN : AU HARVEY…" at bounding box center [641, 231] width 750 height 262
click at [814, 214] on div "AU HARVEYNORMAN : AU HARVEYNORMAN 0.0 % $98 % N/A 1 AU HARVEYNORMAN : AU HARVEY…" at bounding box center [641, 231] width 750 height 262
click at [979, 71] on img "Download in Excel" at bounding box center [976, 71] width 10 height 10
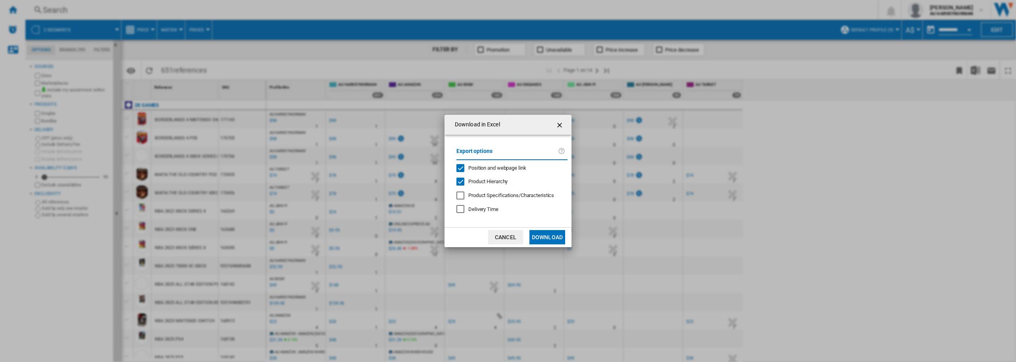
click at [485, 199] on div "Export options Position and webpage link Product Hierarchy Product Specificatio…" at bounding box center [512, 181] width 119 height 77
click at [460, 196] on div at bounding box center [461, 195] width 8 height 8
click at [544, 233] on button "Download" at bounding box center [548, 237] width 36 height 14
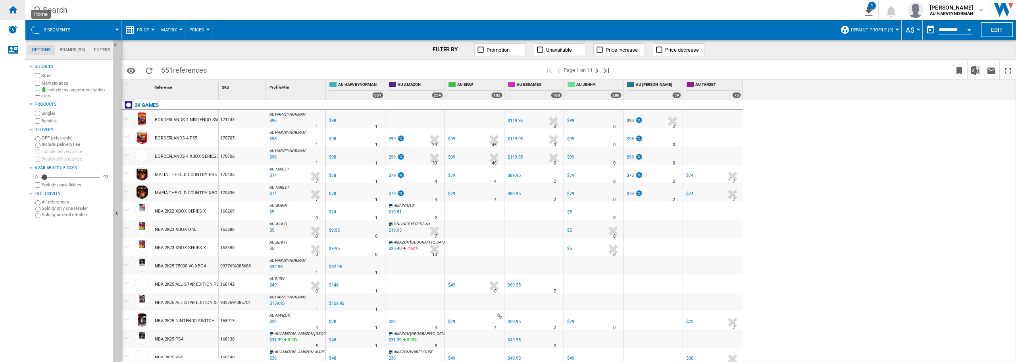
click at [4, 12] on div "Home" at bounding box center [12, 10] width 25 height 20
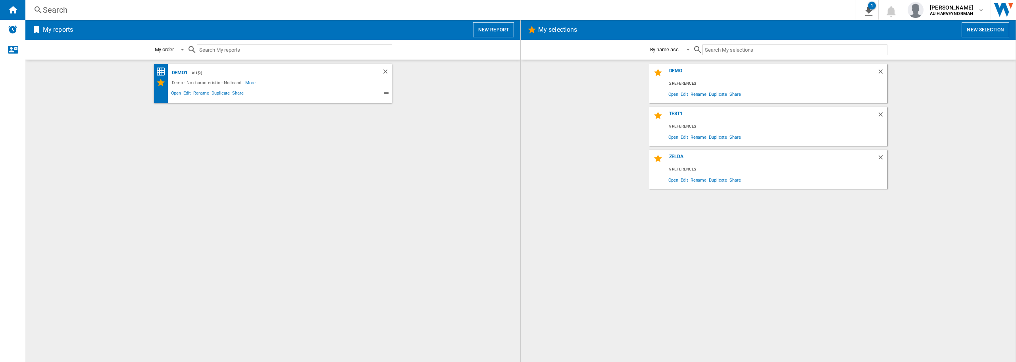
click at [496, 34] on button "New report" at bounding box center [493, 29] width 41 height 15
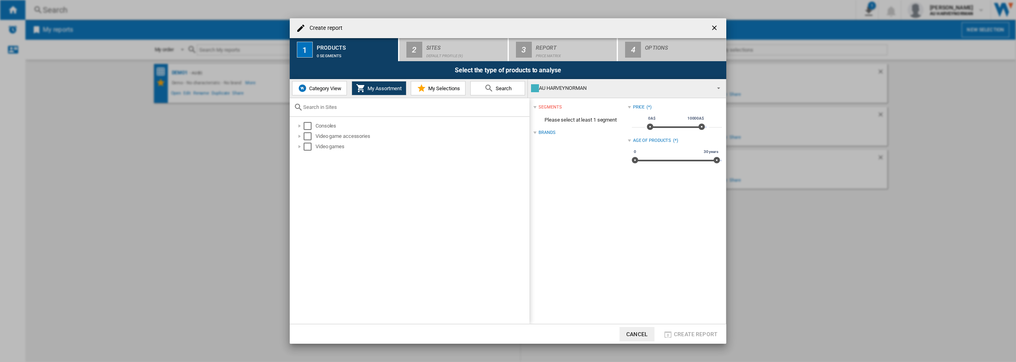
click at [313, 83] on button "Category View" at bounding box center [319, 88] width 55 height 14
click at [302, 145] on div "Select" at bounding box center [304, 147] width 8 height 8
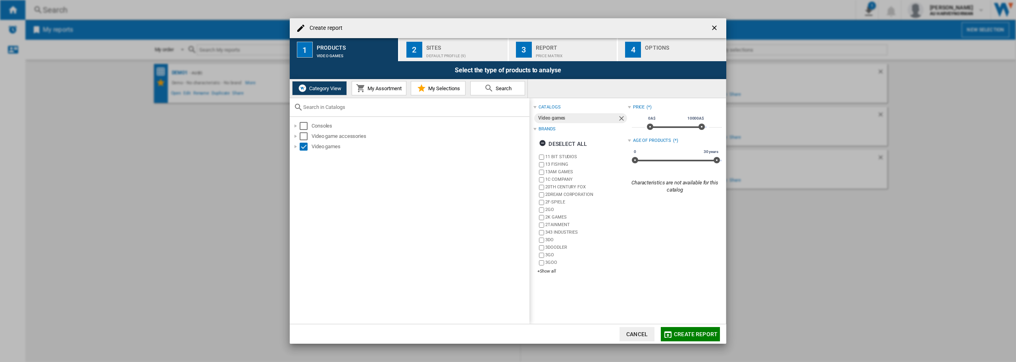
click at [704, 334] on span "Create report" at bounding box center [696, 334] width 44 height 6
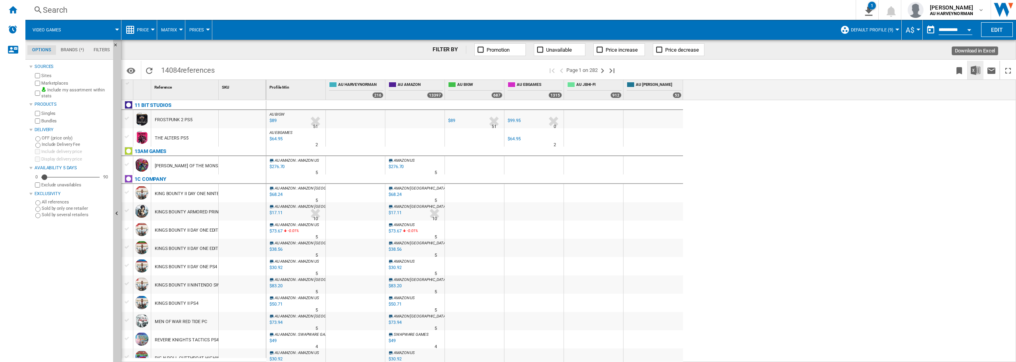
click at [972, 69] on img "Download in Excel" at bounding box center [976, 71] width 10 height 10
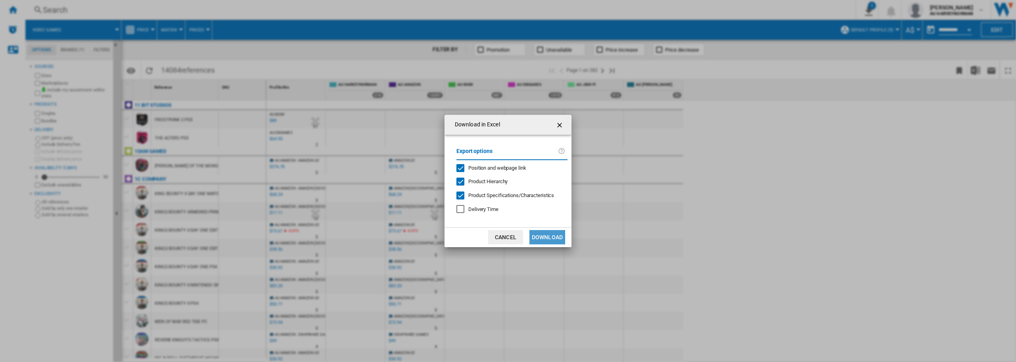
click at [555, 235] on button "Download" at bounding box center [548, 237] width 36 height 14
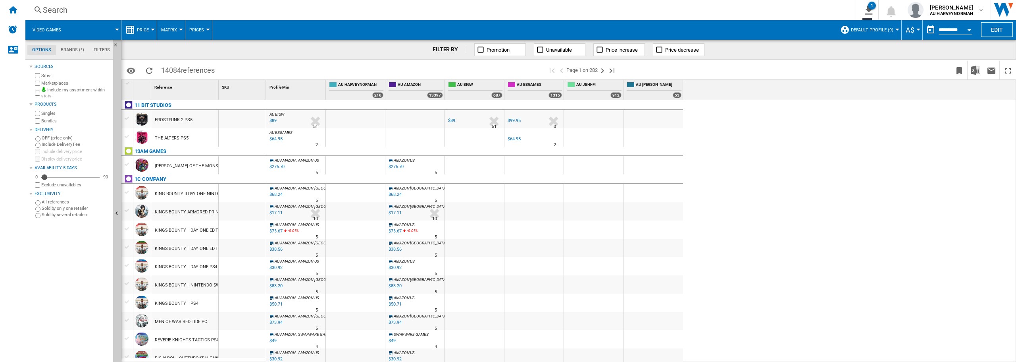
click at [842, 181] on div "AU BIGW : AU BIGW -1.0 % $89 % N/A 51 AU BIGW : AU BIGW AU BIGW -1.0 % $89 % N/A" at bounding box center [641, 231] width 750 height 262
click at [866, 6] on ng-md-icon "1\a export" at bounding box center [868, 9] width 10 height 10
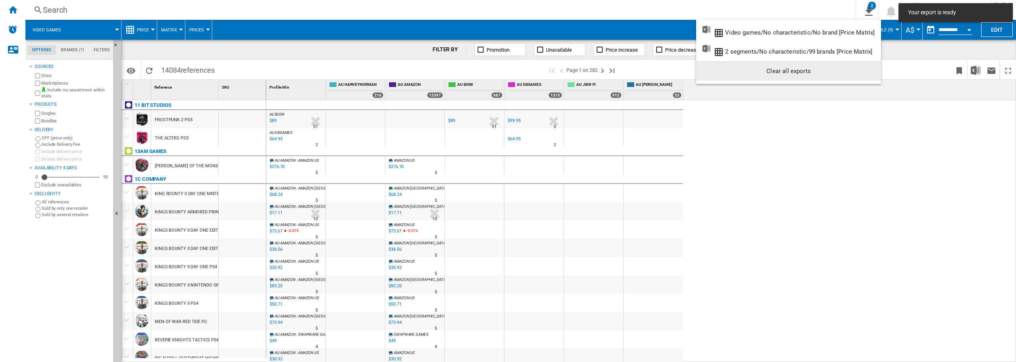
click at [894, 189] on md-backdrop at bounding box center [508, 181] width 1016 height 362
